Goal: Task Accomplishment & Management: Manage account settings

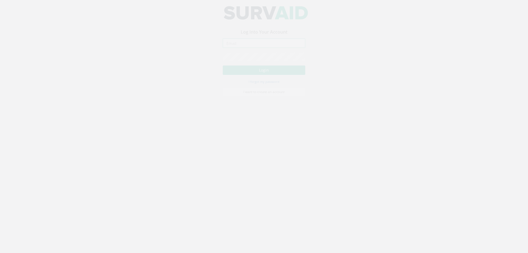
type input "[PERSON_NAME][EMAIL_ADDRESS][PERSON_NAME][DOMAIN_NAME]"
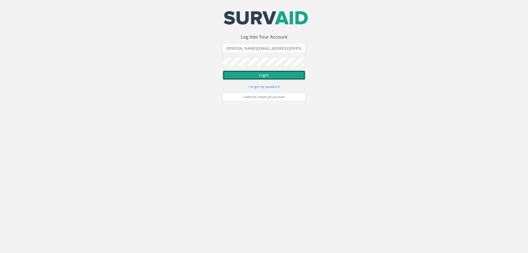
click at [268, 74] on button "Login" at bounding box center [264, 74] width 83 height 9
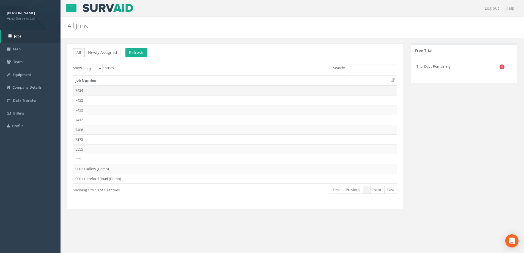
click at [80, 90] on td "7434" at bounding box center [235, 90] width 324 height 10
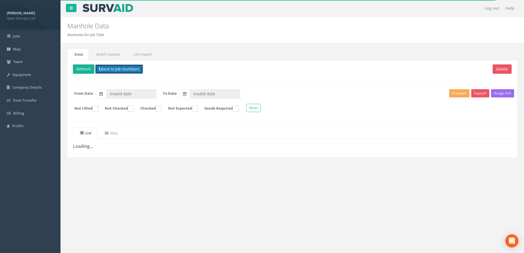
click at [113, 67] on button "Back to Job Numbers" at bounding box center [119, 68] width 48 height 9
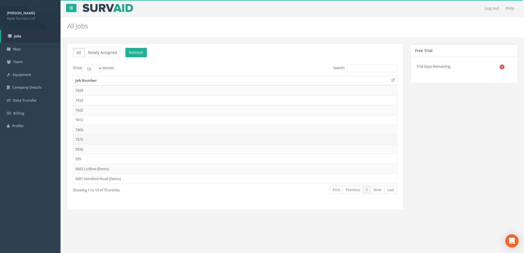
click at [79, 139] on td "7375" at bounding box center [235, 139] width 324 height 10
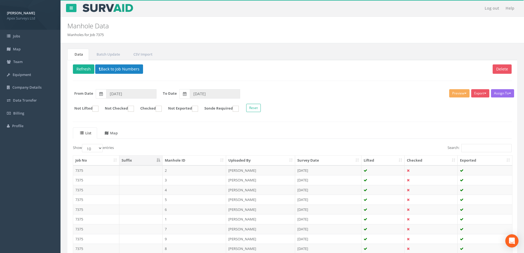
scroll to position [54, 0]
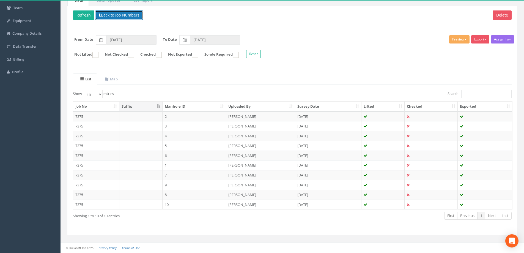
click at [132, 15] on button "Back to Job Numbers" at bounding box center [119, 14] width 48 height 9
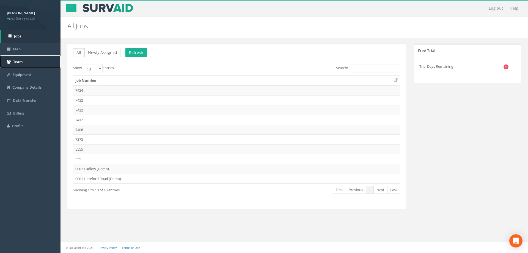
click at [22, 61] on span "Team" at bounding box center [17, 61] width 9 height 5
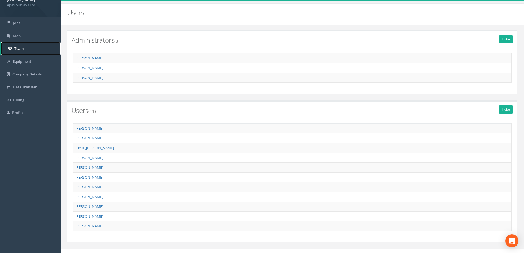
scroll to position [20, 0]
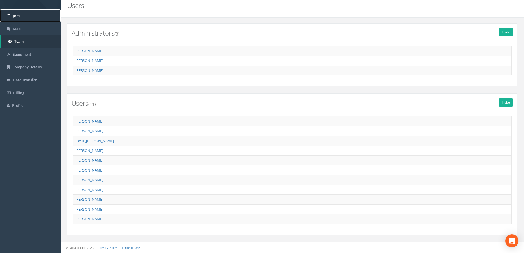
click at [12, 13] on link "Jobs" at bounding box center [30, 15] width 61 height 13
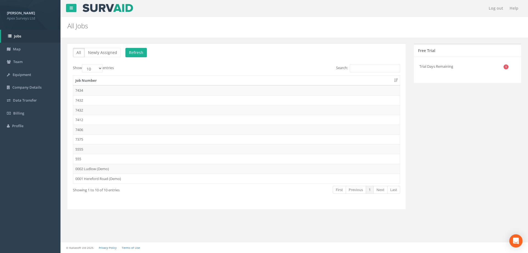
click at [490, 138] on div "All Newly Assigned Refresh Show 10 25 50 100 entries Search: Job Number 7434 74…" at bounding box center [294, 129] width 462 height 172
click at [78, 91] on td "7434" at bounding box center [236, 90] width 327 height 10
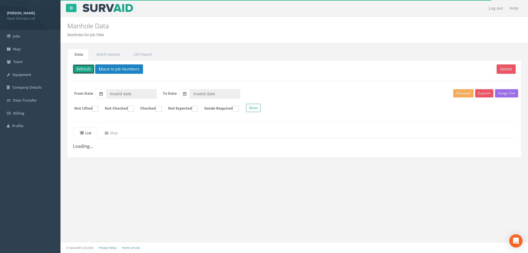
click at [81, 68] on button "Refresh" at bounding box center [83, 68] width 21 height 9
click at [22, 61] on span "Team" at bounding box center [17, 61] width 9 height 5
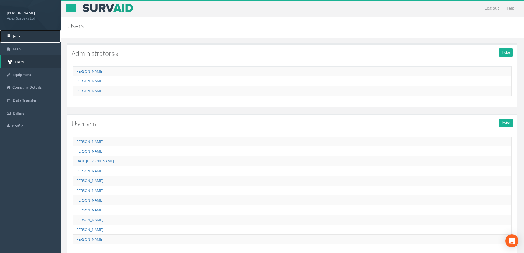
click at [15, 35] on span "Jobs" at bounding box center [16, 36] width 7 height 5
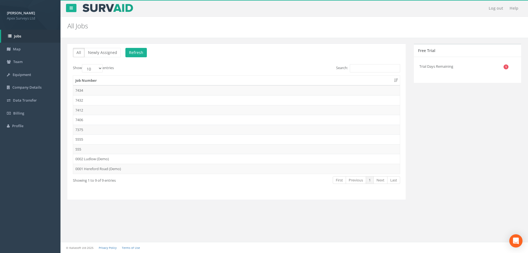
click at [82, 90] on td "7434" at bounding box center [236, 90] width 327 height 10
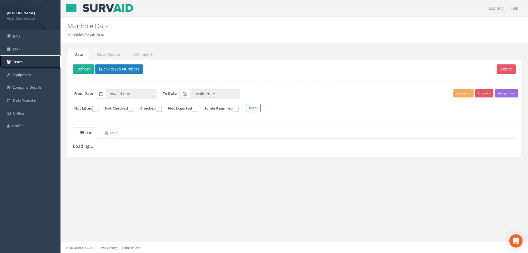
click at [13, 63] on link "Team" at bounding box center [30, 61] width 61 height 13
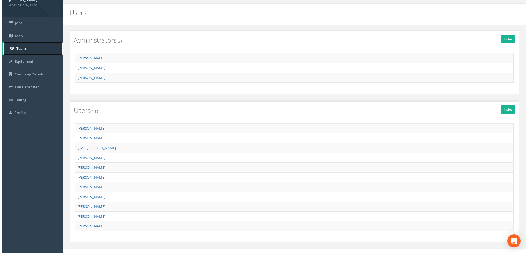
scroll to position [20, 0]
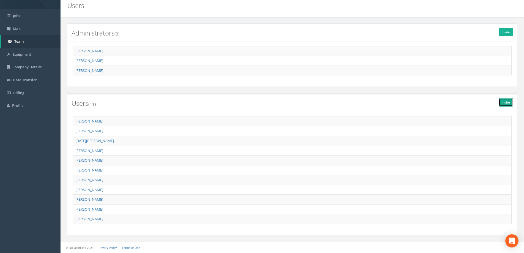
click at [505, 102] on link "Invite" at bounding box center [506, 102] width 14 height 8
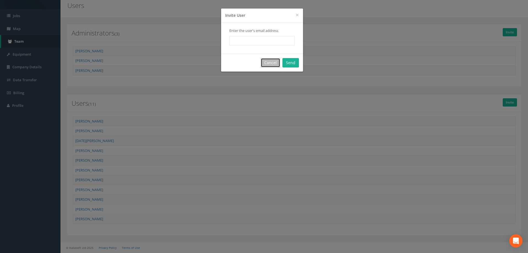
click at [270, 62] on button "Cancel" at bounding box center [271, 62] width 20 height 9
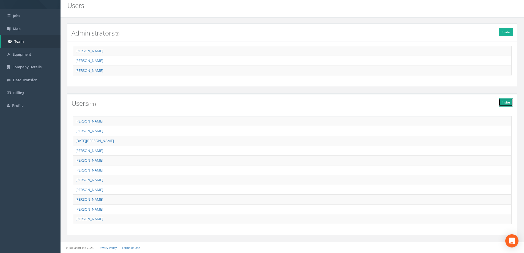
click at [506, 102] on link "Invite" at bounding box center [506, 102] width 14 height 8
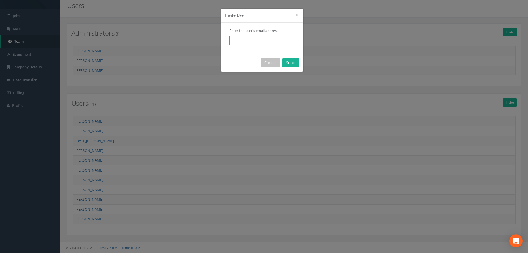
click at [269, 39] on input "email" at bounding box center [261, 40] width 65 height 9
click at [243, 42] on input "email" at bounding box center [261, 40] width 65 height 9
paste input "[EMAIL_ADDRESS][DOMAIN_NAME]"
type input "[EMAIL_ADDRESS][DOMAIN_NAME]"
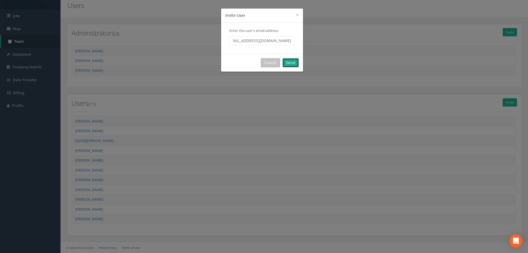
click at [292, 63] on button "Send" at bounding box center [291, 62] width 17 height 9
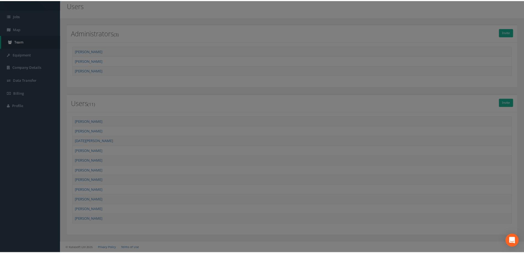
scroll to position [0, 0]
